Goal: Navigation & Orientation: Find specific page/section

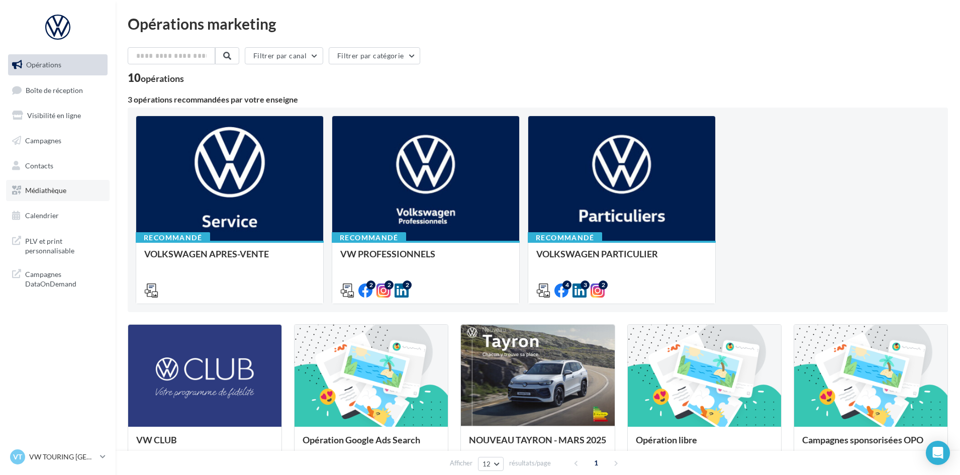
click at [54, 195] on span "Médiathèque" at bounding box center [45, 190] width 41 height 9
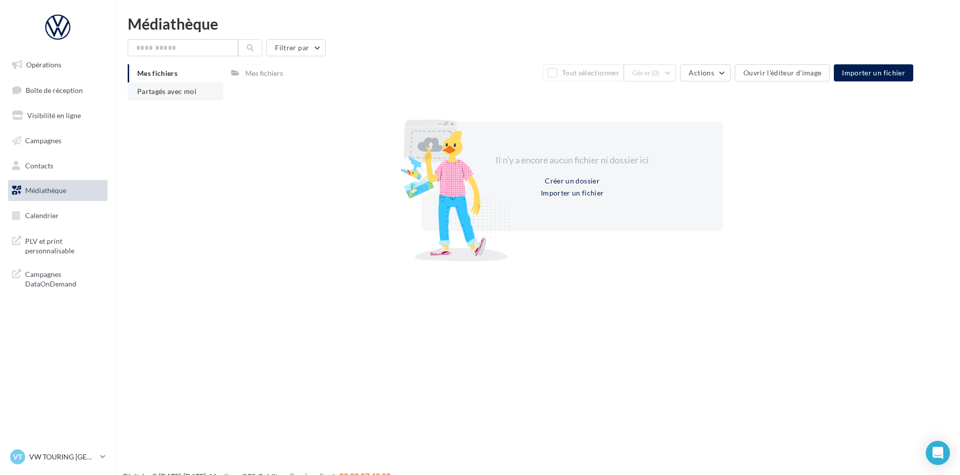
click at [155, 84] on li "Partagés avec moi" at bounding box center [176, 91] width 96 height 18
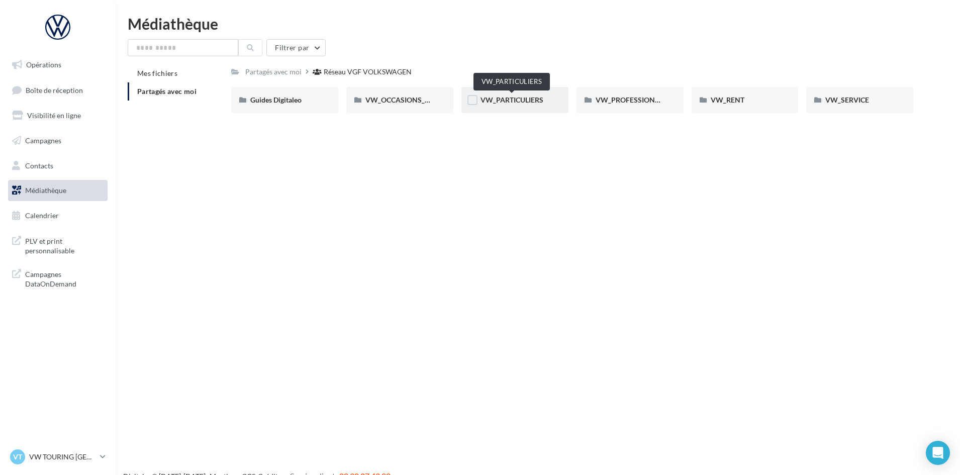
click at [500, 103] on span "VW_PARTICULIERS" at bounding box center [512, 100] width 63 height 9
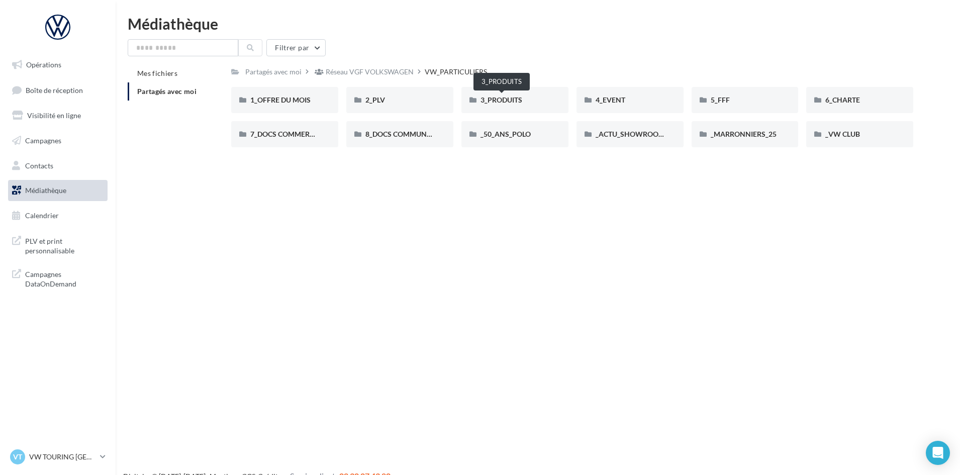
click at [500, 103] on span "3_PRODUITS" at bounding box center [502, 100] width 42 height 9
